Goal: Entertainment & Leisure: Consume media (video, audio)

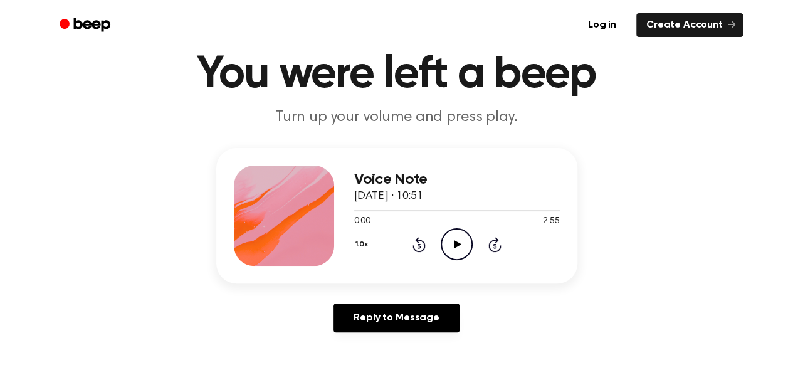
scroll to position [53, 0]
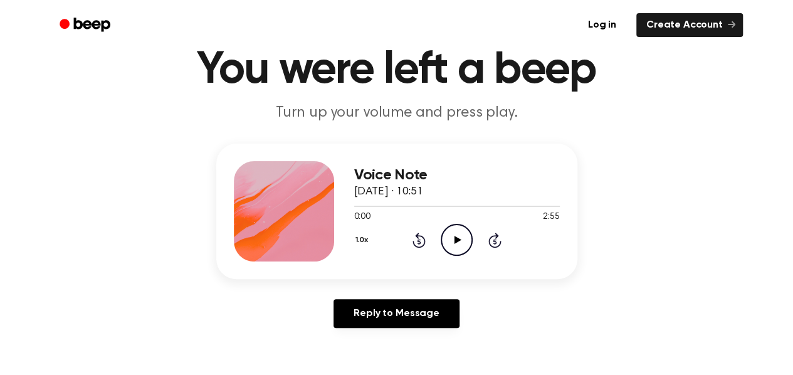
click at [453, 237] on icon "Play Audio" at bounding box center [457, 240] width 32 height 32
click at [492, 230] on div "1.0x Rewind 5 seconds Pause Audio Skip 5 seconds" at bounding box center [457, 240] width 206 height 32
click at [493, 233] on icon "Skip 5 seconds" at bounding box center [495, 240] width 14 height 16
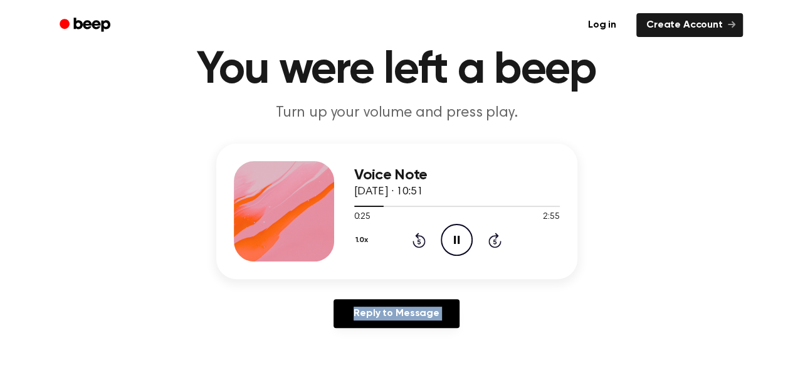
click at [493, 233] on icon "Skip 5 seconds" at bounding box center [495, 240] width 14 height 16
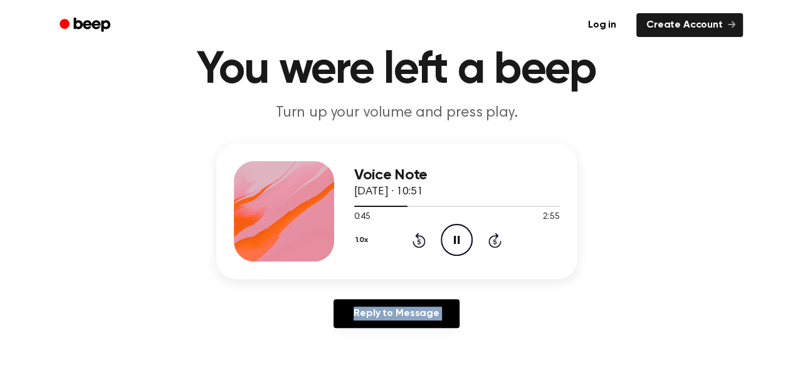
click at [493, 233] on icon "Skip 5 seconds" at bounding box center [495, 240] width 14 height 16
